Goal: Information Seeking & Learning: Learn about a topic

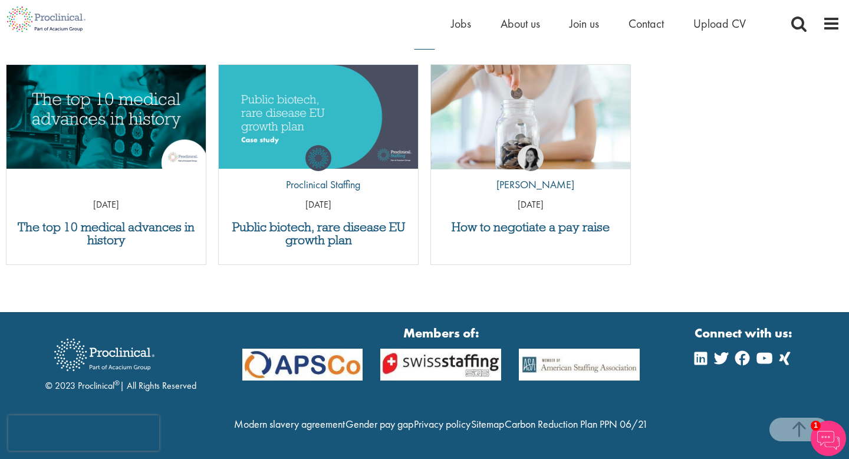
scroll to position [788, 0]
click at [462, 22] on span "Jobs" at bounding box center [461, 23] width 20 height 15
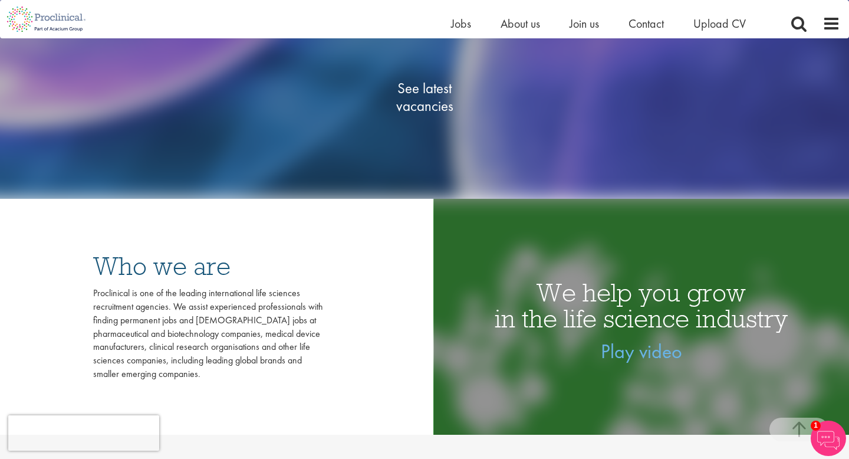
scroll to position [236, 0]
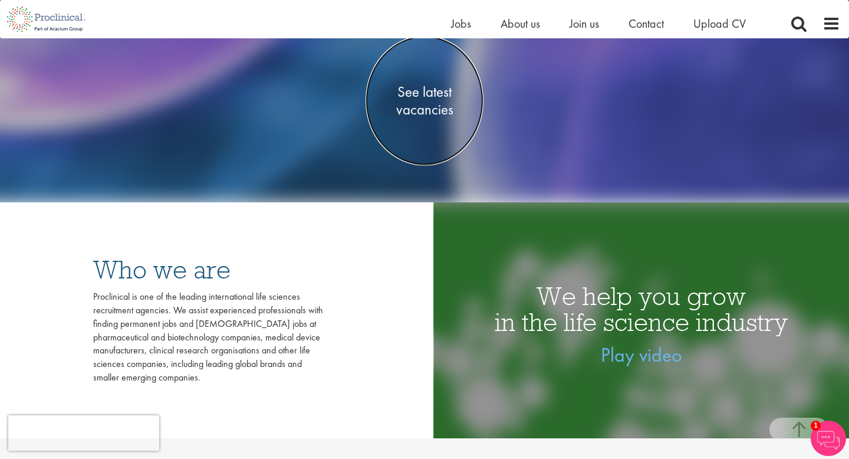
click at [420, 96] on span "See latest vacancies" at bounding box center [424, 100] width 118 height 35
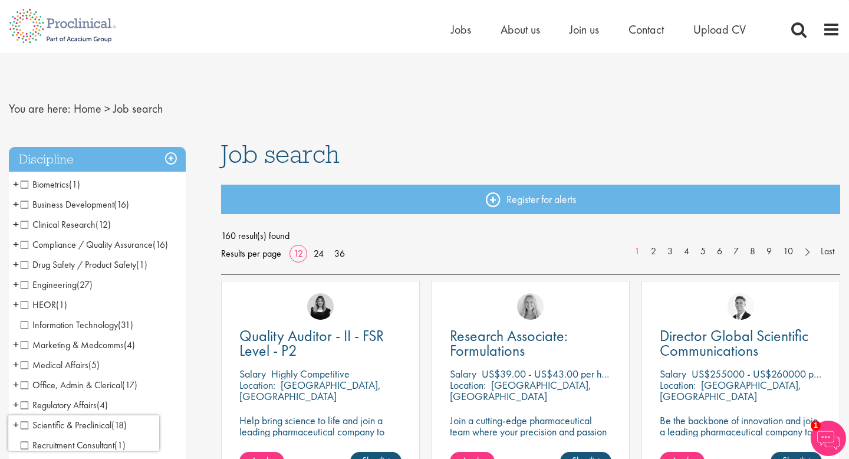
scroll to position [5, 0]
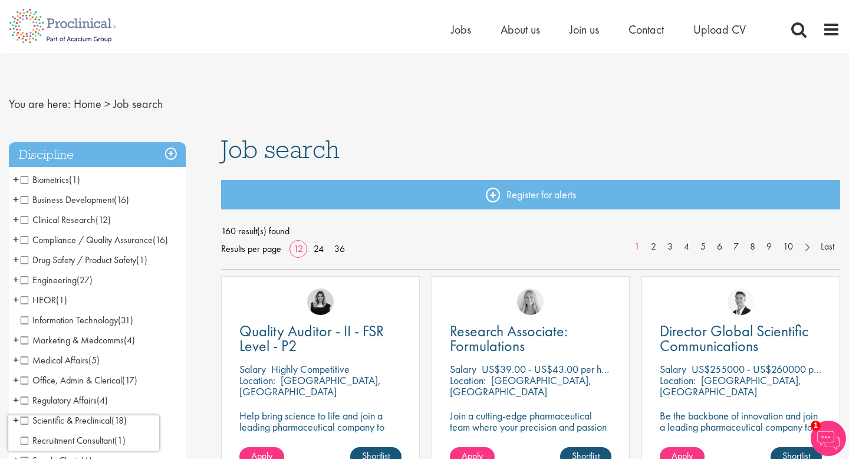
click at [24, 321] on span "Information Technology" at bounding box center [69, 320] width 97 height 12
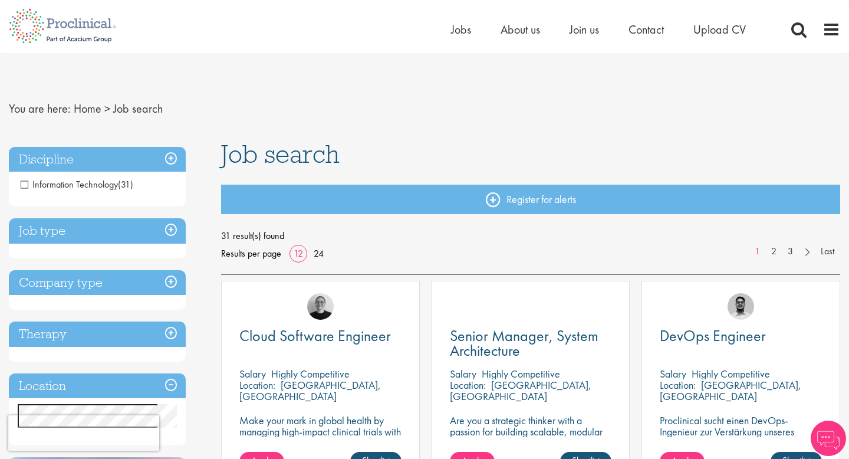
click at [172, 233] on h3 "Job type" at bounding box center [97, 230] width 177 height 25
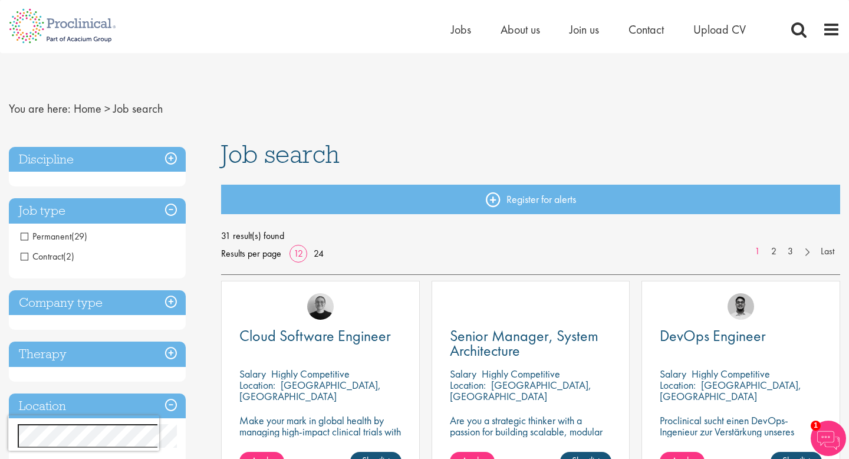
click at [24, 236] on span "Permanent" at bounding box center [46, 236] width 51 height 12
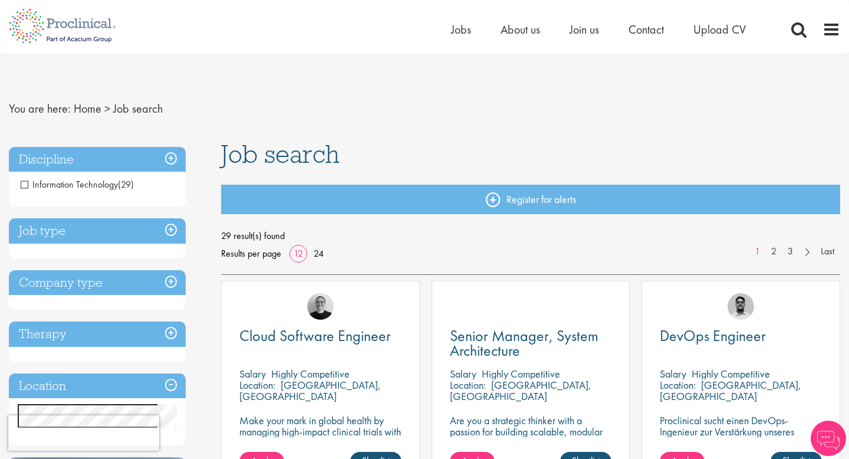
click at [174, 285] on h3 "Company type" at bounding box center [97, 282] width 177 height 25
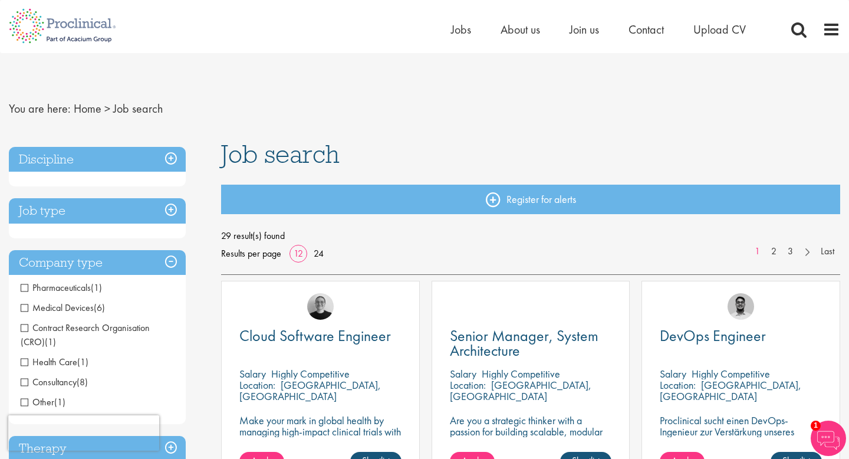
click at [170, 263] on h3 "Company type" at bounding box center [97, 262] width 177 height 25
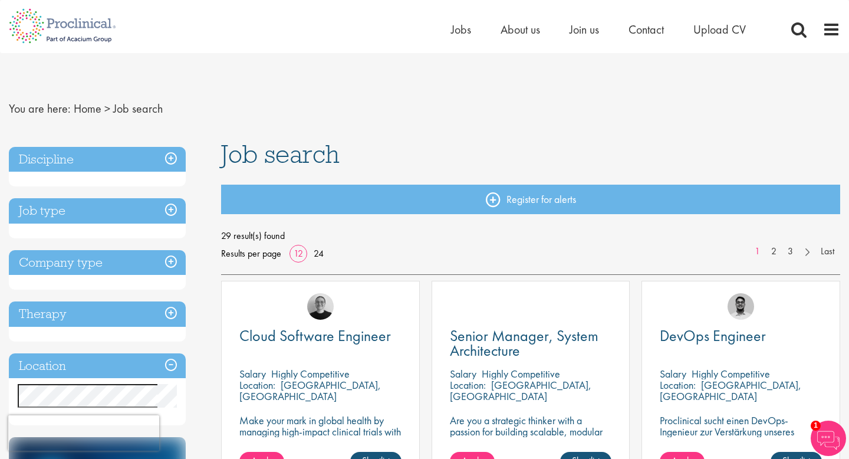
click at [169, 315] on h3 "Therapy" at bounding box center [97, 313] width 177 height 25
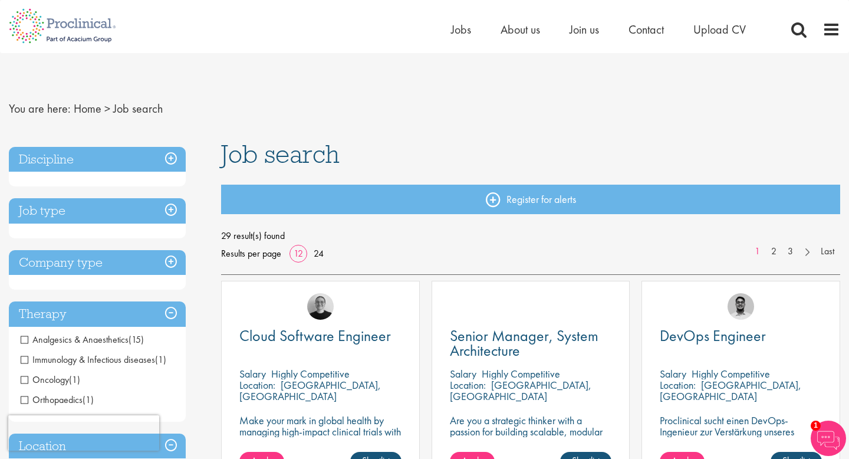
click at [170, 315] on h3 "Therapy" at bounding box center [97, 313] width 177 height 25
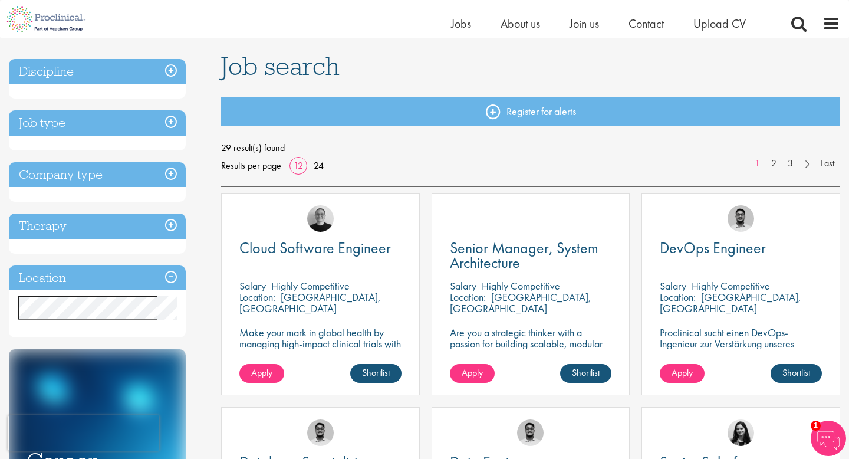
scroll to position [76, 0]
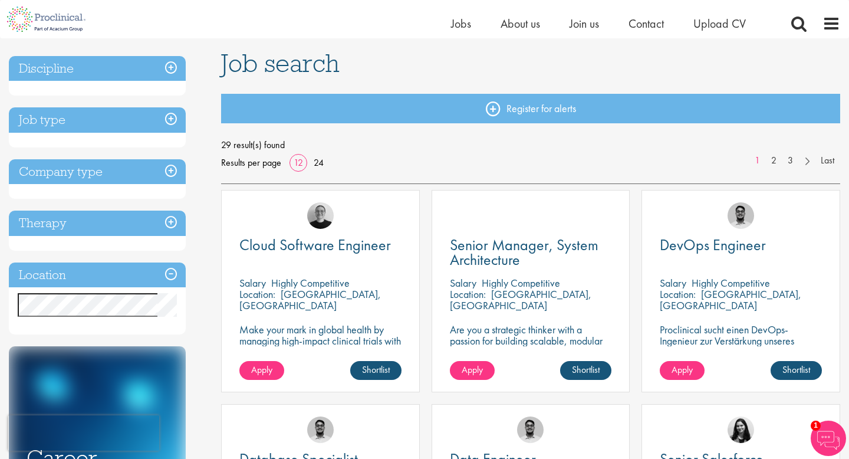
click at [170, 276] on h3 "Location" at bounding box center [97, 274] width 177 height 25
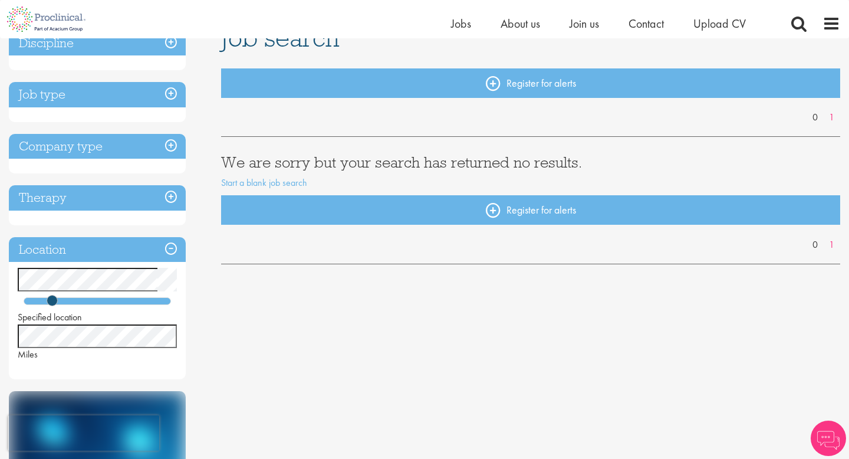
scroll to position [106, 0]
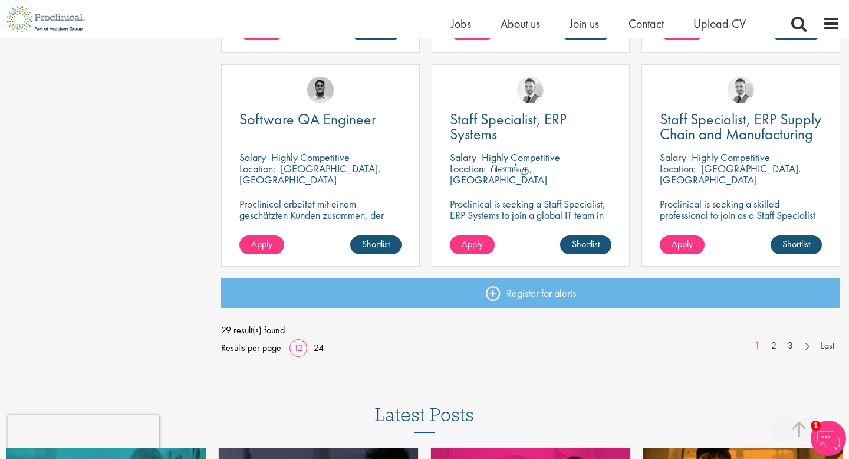
scroll to position [844, 0]
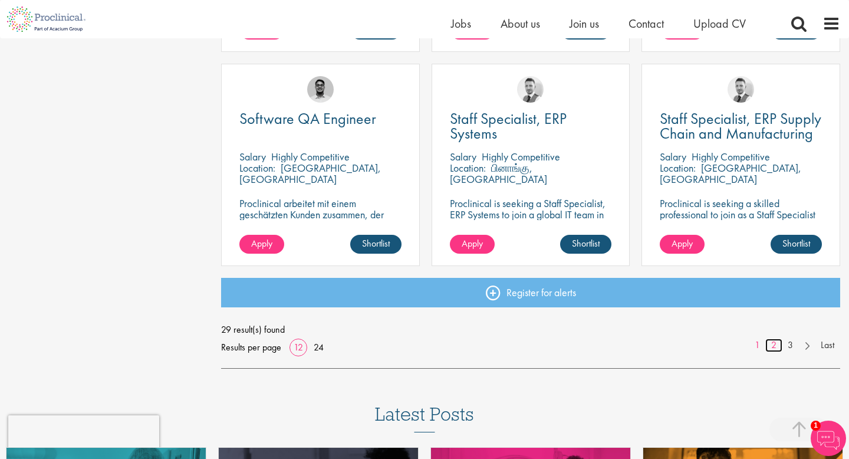
click at [772, 347] on link "2" at bounding box center [773, 345] width 17 height 14
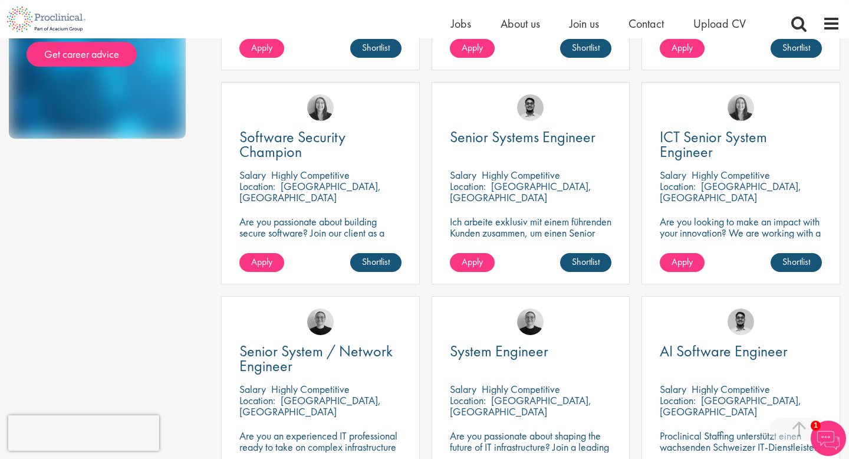
scroll to position [614, 0]
